Goal: Transaction & Acquisition: Purchase product/service

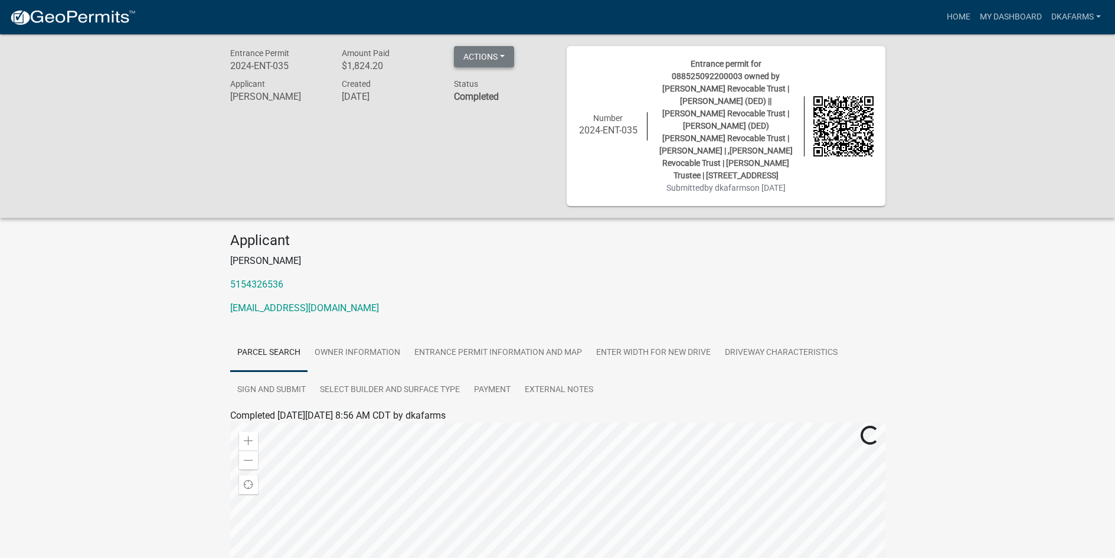
click at [504, 58] on button "Actions" at bounding box center [484, 56] width 60 height 21
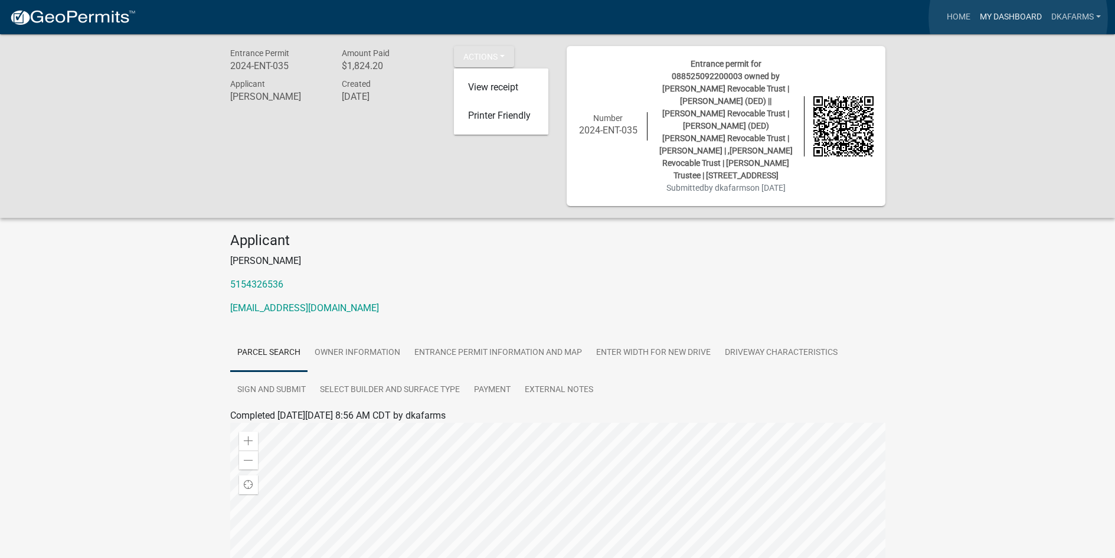
click at [1018, 18] on link "My Dashboard" at bounding box center [1010, 17] width 71 height 22
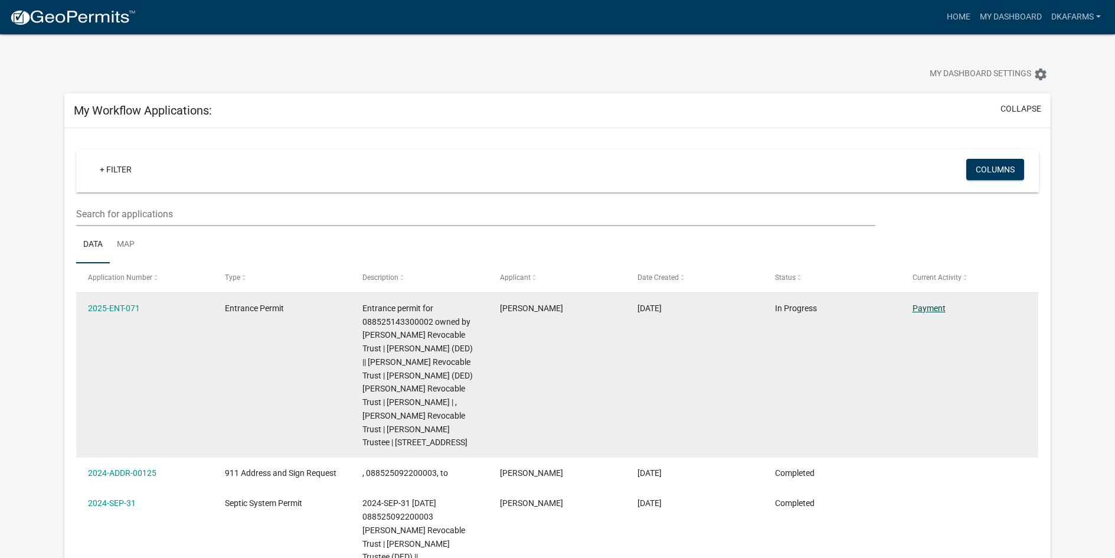
click at [923, 311] on link "Payment" at bounding box center [929, 307] width 33 height 9
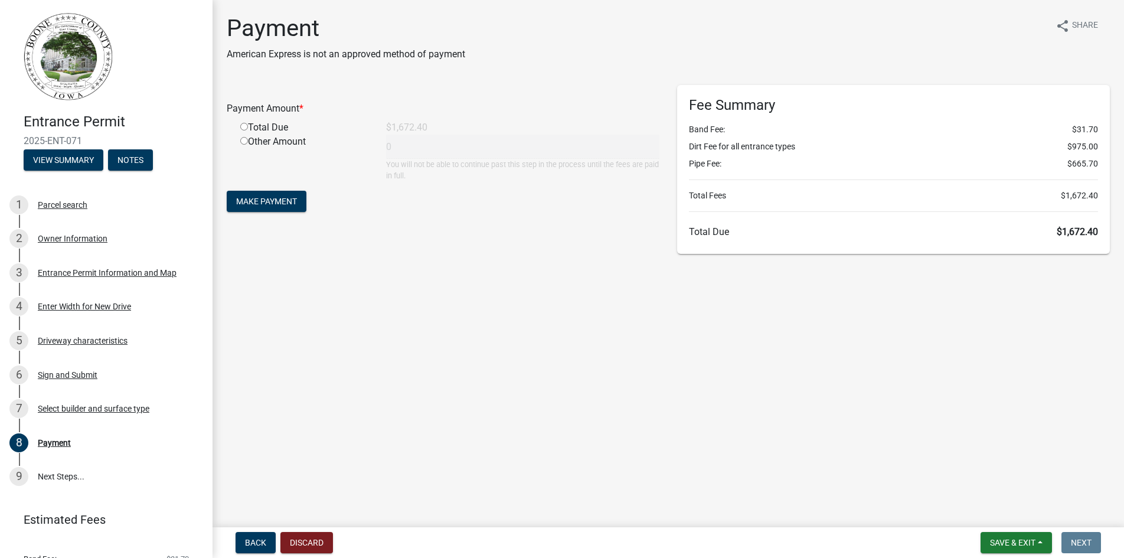
click at [244, 126] on input "radio" at bounding box center [244, 127] width 8 height 8
radio input "true"
type input "1672.4"
click at [261, 205] on span "Make Payment" at bounding box center [266, 201] width 61 height 9
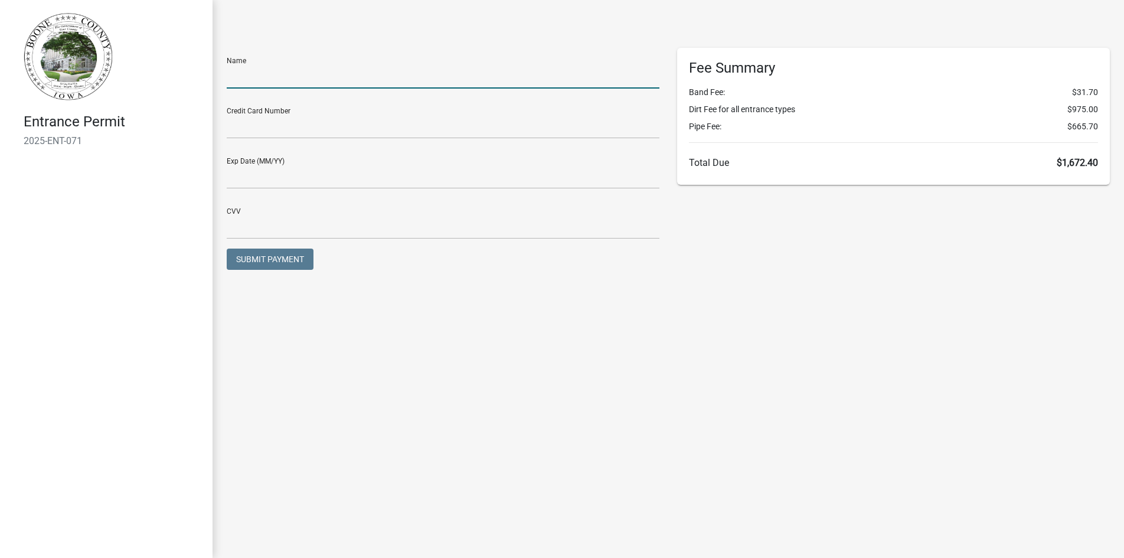
click at [240, 72] on input "text" at bounding box center [443, 76] width 433 height 24
type input "[PERSON_NAME]"
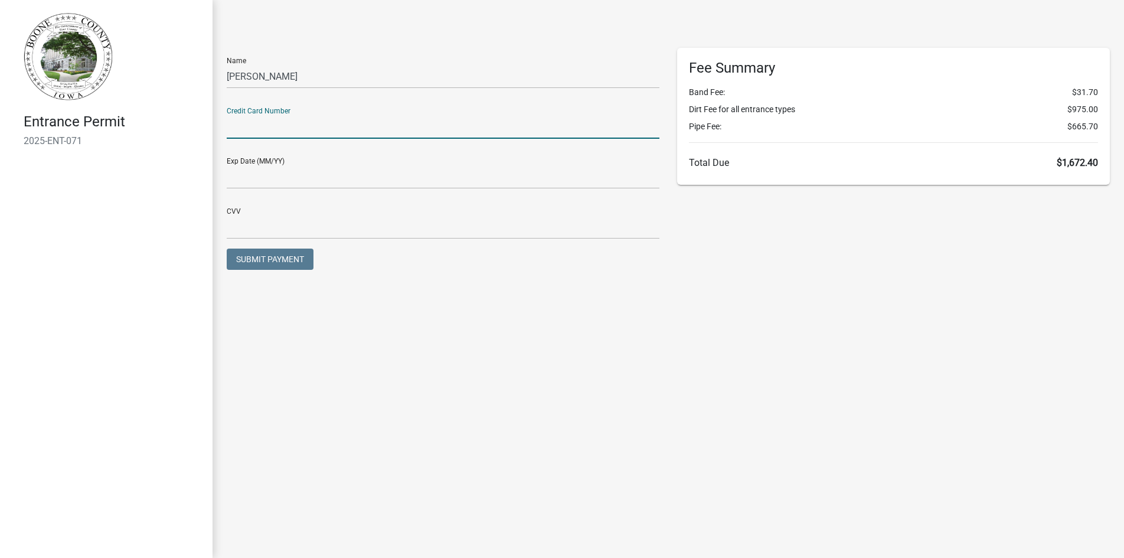
click at [263, 125] on input "text" at bounding box center [443, 127] width 433 height 24
type input "4465427001845515"
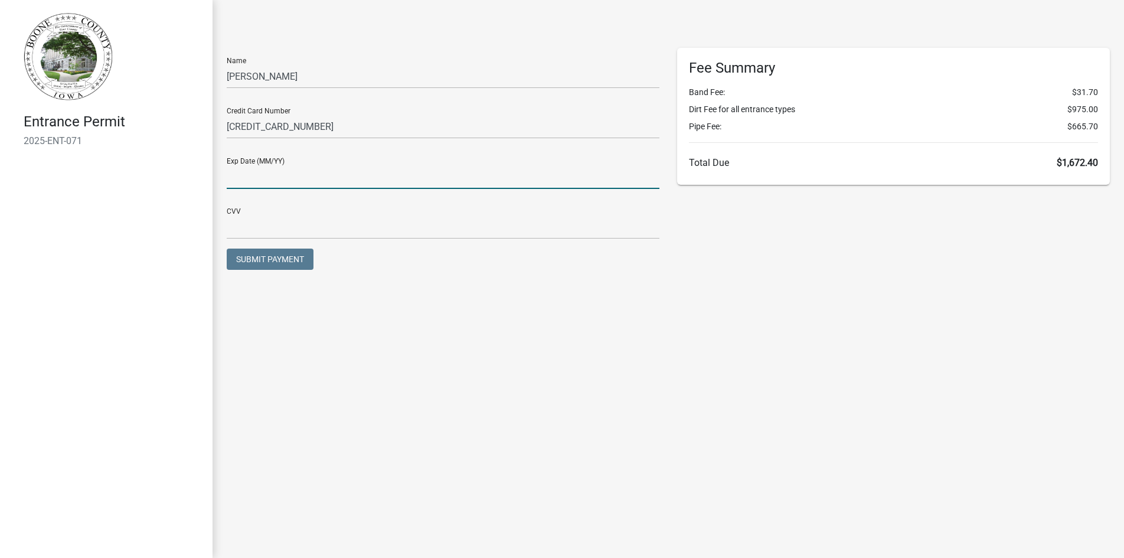
type input "03/26"
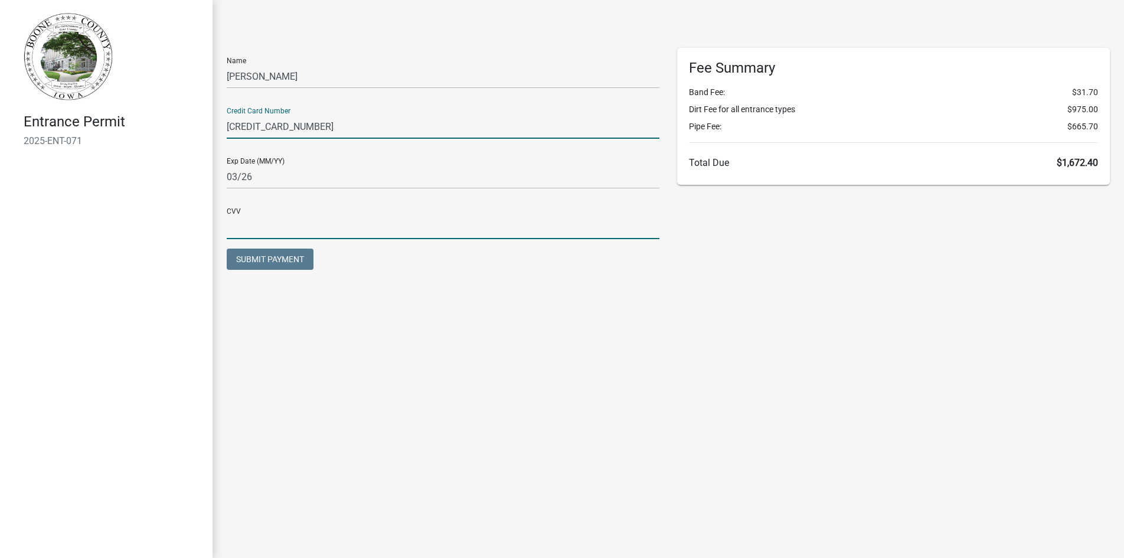
click at [249, 228] on input "text" at bounding box center [443, 227] width 433 height 24
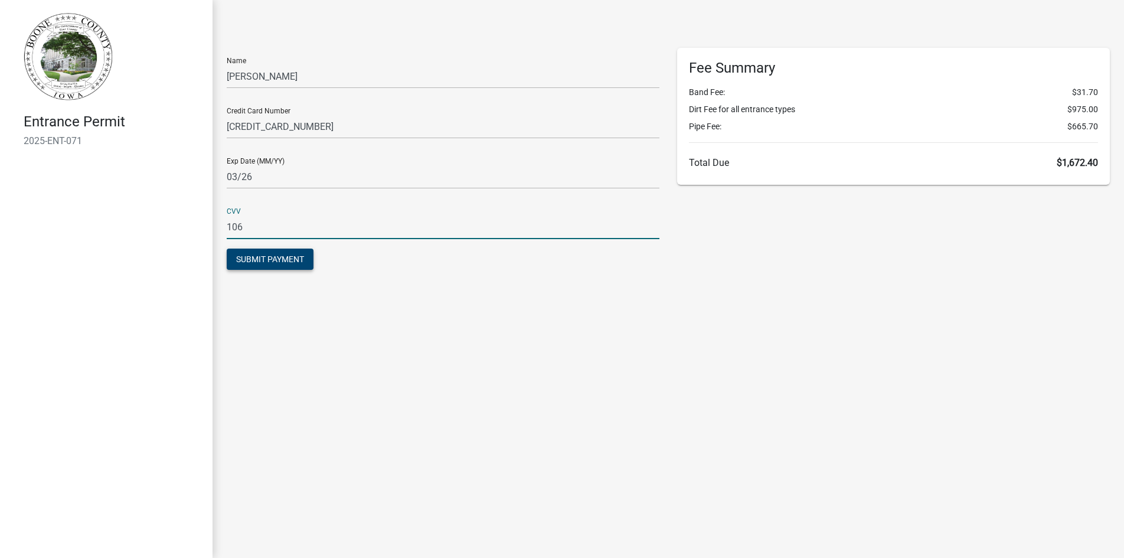
type input "106"
click at [271, 261] on span "Submit Payment" at bounding box center [270, 258] width 68 height 9
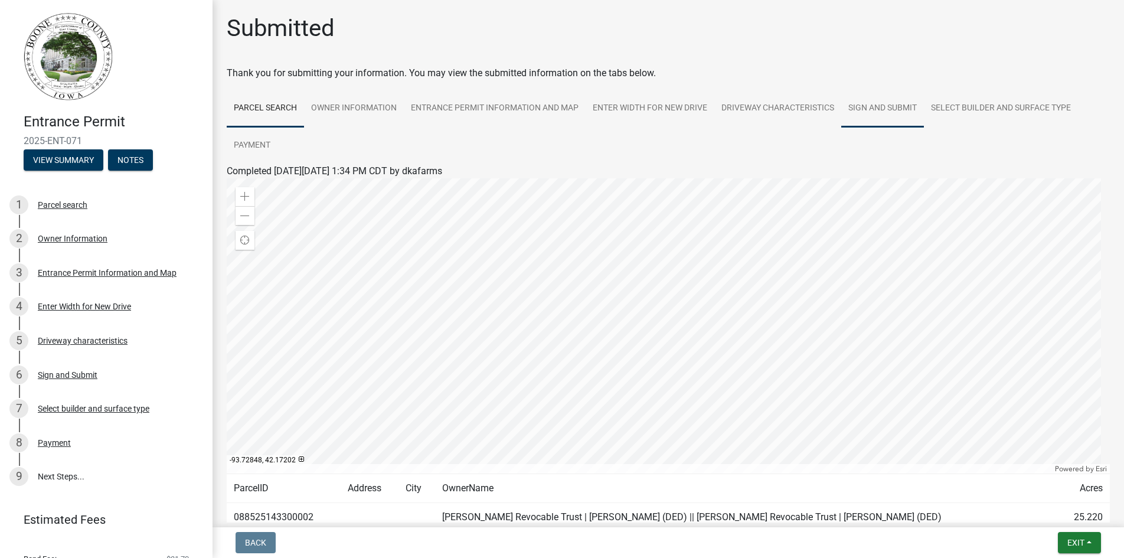
click at [883, 106] on link "Sign and Submit" at bounding box center [882, 109] width 83 height 38
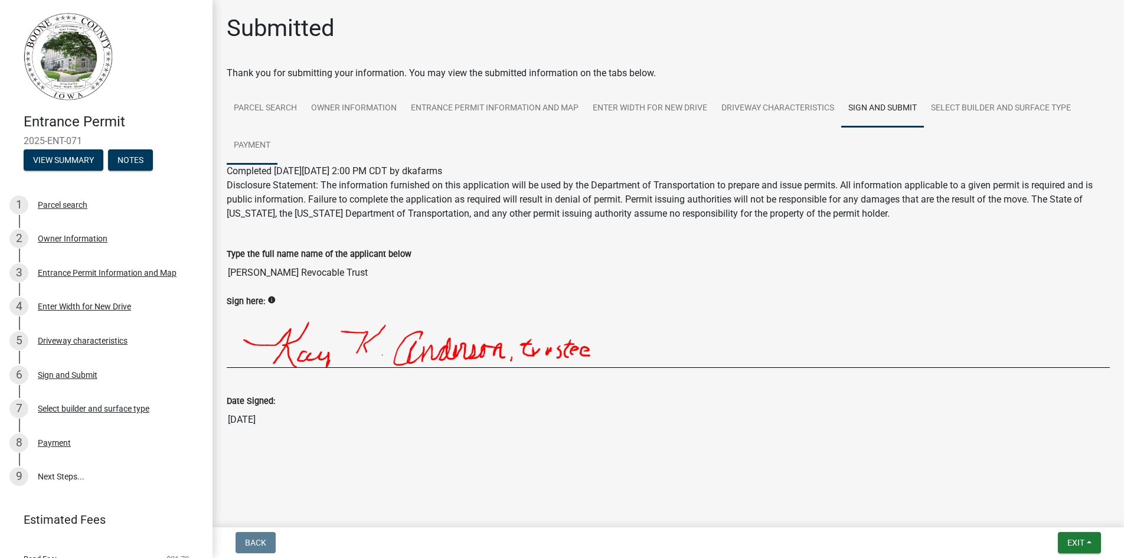
click at [234, 143] on link "Payment" at bounding box center [252, 146] width 51 height 38
